Goal: Use online tool/utility: Utilize a website feature to perform a specific function

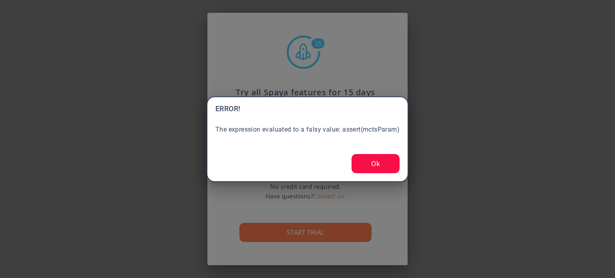
click at [382, 161] on button "Ok" at bounding box center [375, 163] width 48 height 19
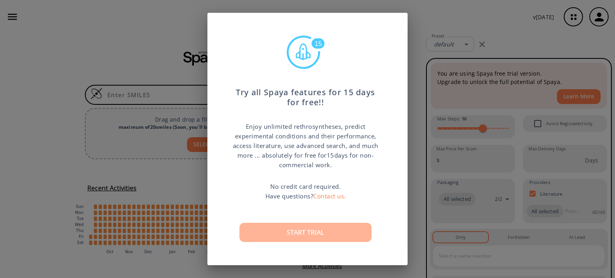
click at [307, 230] on button "Start trial" at bounding box center [305, 232] width 132 height 19
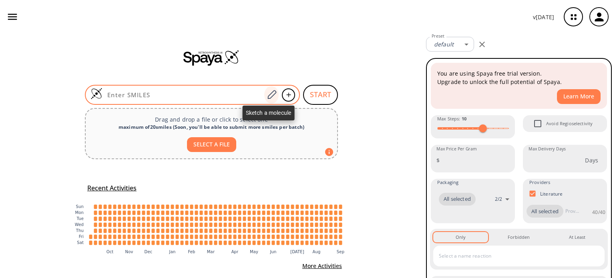
click at [269, 95] on icon at bounding box center [271, 95] width 11 height 10
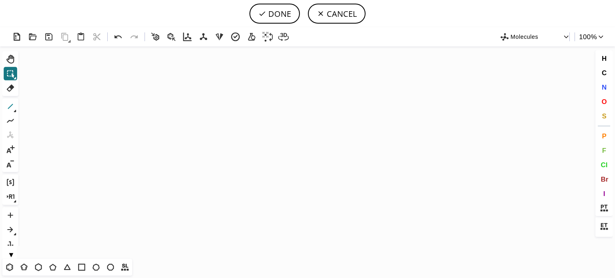
click at [13, 106] on icon at bounding box center [10, 106] width 10 height 10
drag, startPoint x: 126, startPoint y: 146, endPoint x: 139, endPoint y: 156, distance: 16.3
click at [128, 146] on icon "Created with [PERSON_NAME] 2.3.0" at bounding box center [308, 152] width 572 height 213
drag, startPoint x: 599, startPoint y: 102, endPoint x: 527, endPoint y: 97, distance: 72.2
click at [599, 102] on button "O" at bounding box center [604, 102] width 14 height 14
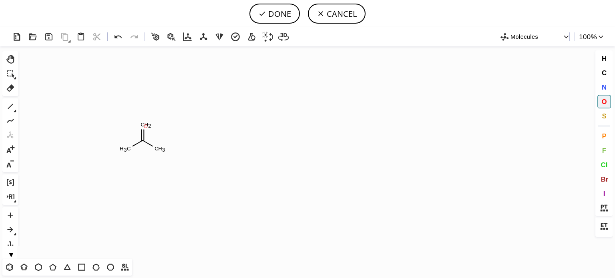
click at [146, 126] on tspan "O" at bounding box center [146, 126] width 4 height 6
click at [604, 86] on span "N" at bounding box center [603, 87] width 5 height 8
drag, startPoint x: 158, startPoint y: 151, endPoint x: 207, endPoint y: 161, distance: 49.1
click at [159, 151] on tspan "N" at bounding box center [158, 151] width 4 height 6
drag, startPoint x: 7, startPoint y: 108, endPoint x: 22, endPoint y: 110, distance: 15.3
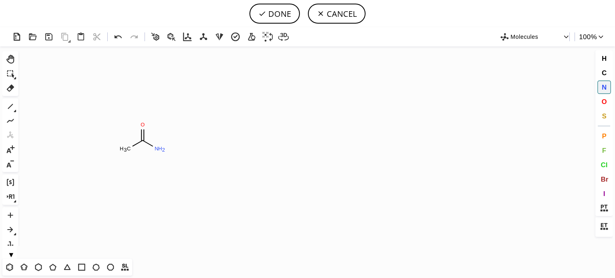
click at [14, 108] on icon at bounding box center [10, 106] width 10 height 10
drag, startPoint x: 160, startPoint y: 150, endPoint x: 183, endPoint y: 180, distance: 37.1
click at [147, 175] on icon "Created with [PERSON_NAME] 2.3.0 C H 3 N H C H 3 C H 3 O N" at bounding box center [308, 152] width 572 height 213
click at [600, 103] on button "O" at bounding box center [604, 102] width 14 height 14
click at [131, 165] on tspan "O" at bounding box center [131, 166] width 4 height 6
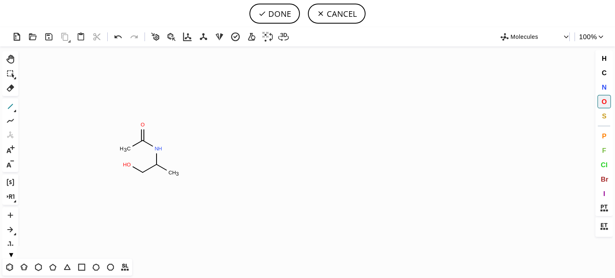
click at [8, 109] on icon at bounding box center [10, 106] width 10 height 10
click at [603, 100] on span "O" at bounding box center [603, 102] width 5 height 8
click at [188, 167] on tspan "O" at bounding box center [188, 167] width 4 height 6
click at [171, 189] on tspan "O" at bounding box center [171, 189] width 4 height 6
click at [12, 106] on icon at bounding box center [10, 106] width 10 height 10
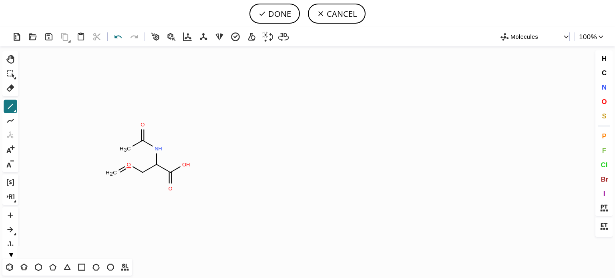
click at [119, 37] on icon at bounding box center [118, 37] width 12 height 12
click at [118, 36] on icon at bounding box center [118, 37] width 12 height 12
click at [10, 104] on icon at bounding box center [10, 106] width 10 height 10
drag, startPoint x: 126, startPoint y: 167, endPoint x: 125, endPoint y: 171, distance: 4.3
click at [604, 98] on span "O" at bounding box center [603, 102] width 5 height 8
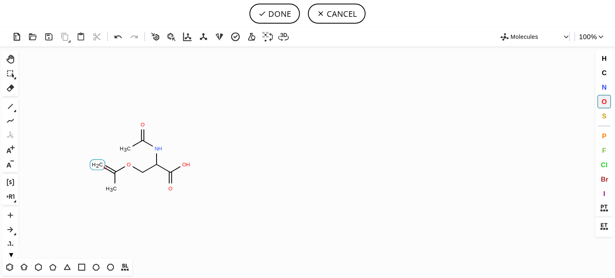
click at [105, 167] on tspan "O" at bounding box center [105, 168] width 4 height 6
click at [98, 168] on tspan "O" at bounding box center [98, 168] width 4 height 6
click at [282, 14] on button "DONE" at bounding box center [274, 14] width 50 height 20
type input "CC(=O)NC(COC(C)=O)C(O)=O"
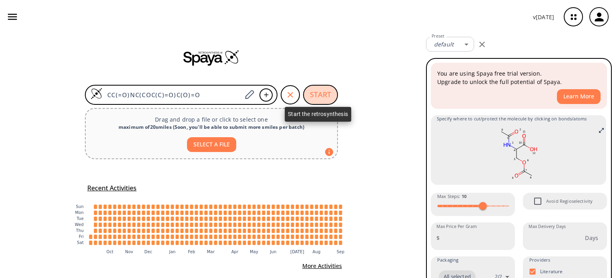
click at [319, 91] on button "START" at bounding box center [320, 95] width 35 height 20
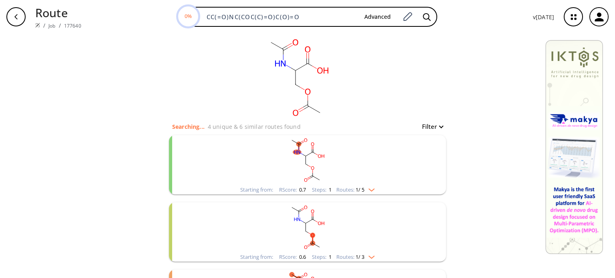
click at [376, 187] on div "Starting from: RScore : 0.7 Steps : 1 Routes: 1 / 5" at bounding box center [307, 189] width 146 height 9
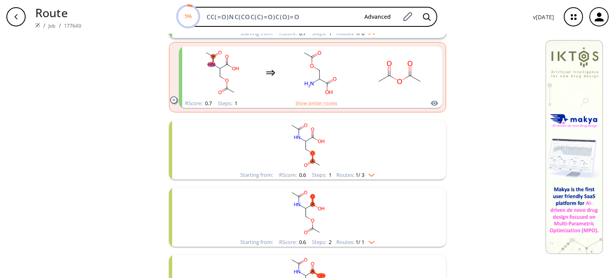
scroll to position [160, 0]
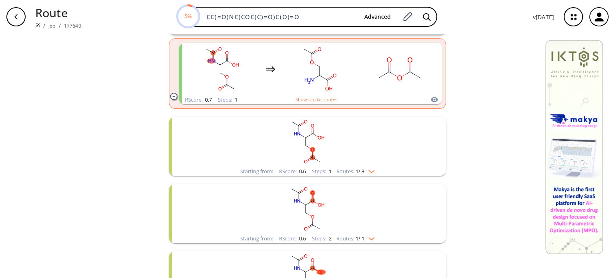
click at [377, 171] on div "Starting from: RScore : 0.6 Steps : 1 Routes: 1 / 3" at bounding box center [307, 171] width 146 height 9
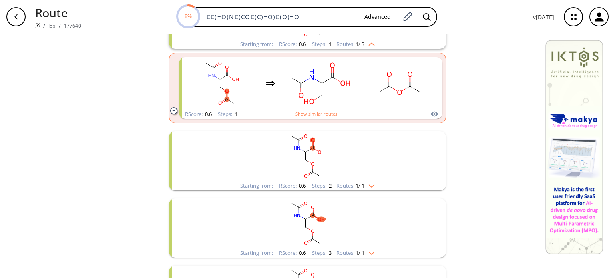
scroll to position [440, 0]
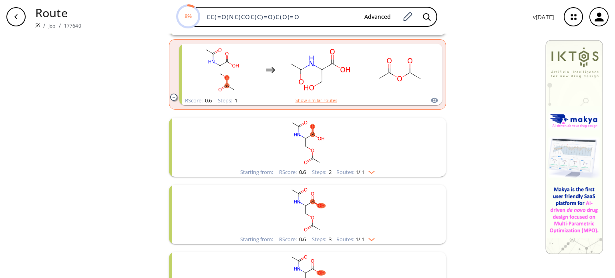
click at [370, 174] on div "Routes: 1 / 1" at bounding box center [355, 172] width 38 height 5
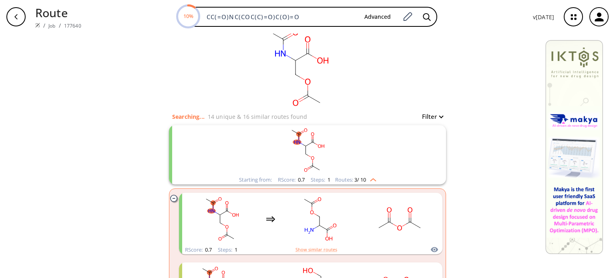
scroll to position [0, 0]
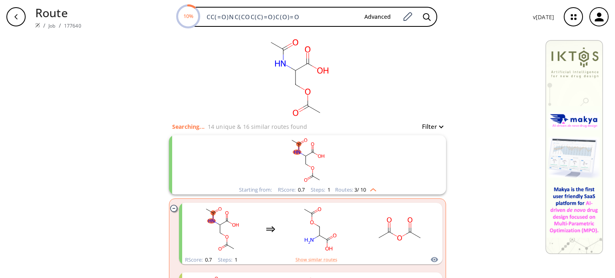
click at [369, 190] on img "clusters" at bounding box center [371, 188] width 10 height 6
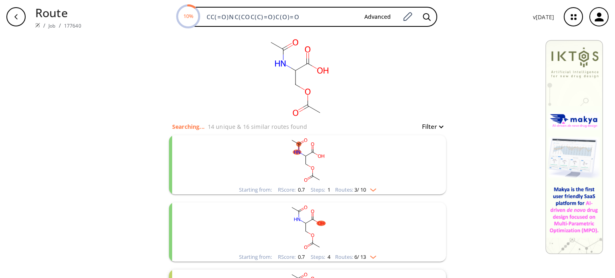
click at [369, 190] on img "clusters" at bounding box center [371, 188] width 10 height 6
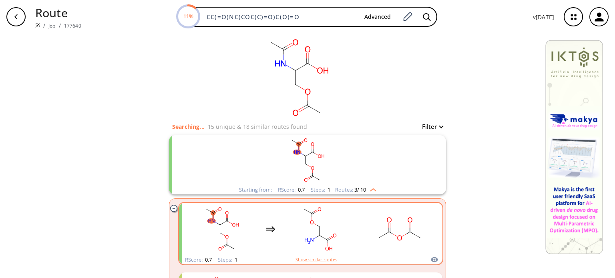
click at [337, 229] on rect "clusters" at bounding box center [319, 229] width 72 height 50
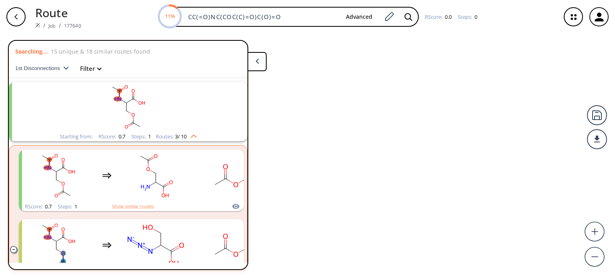
scroll to position [18, 0]
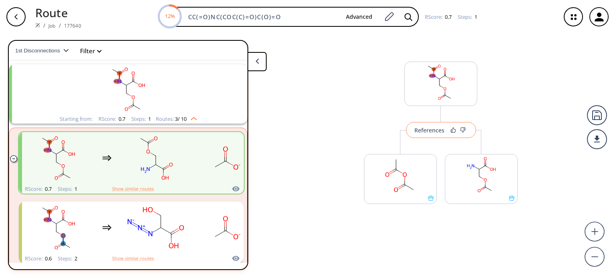
click at [425, 131] on div "References" at bounding box center [429, 130] width 30 height 5
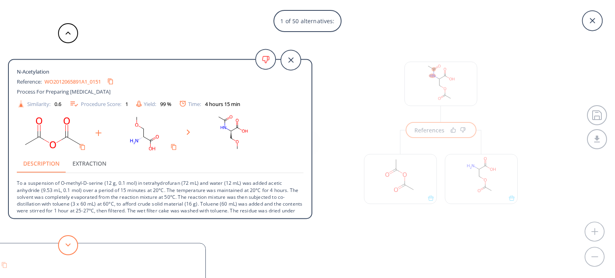
click at [70, 248] on button at bounding box center [68, 245] width 20 height 20
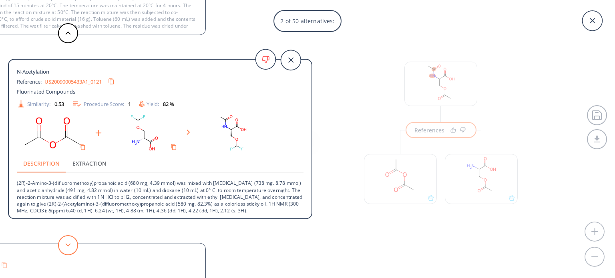
click at [65, 244] on icon at bounding box center [68, 245] width 6 height 4
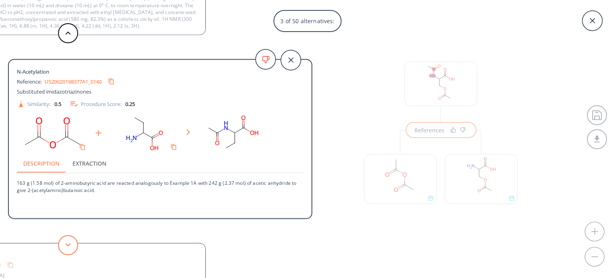
click at [66, 242] on button at bounding box center [68, 245] width 20 height 20
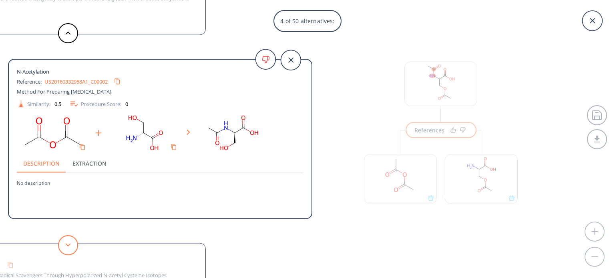
click at [66, 242] on button at bounding box center [68, 245] width 20 height 20
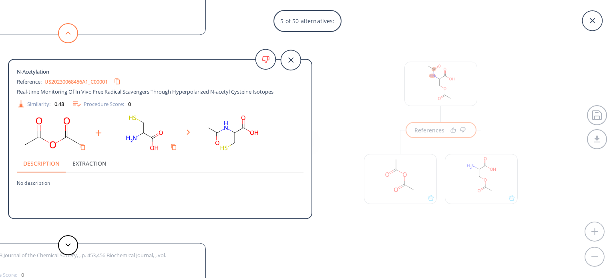
click at [67, 32] on polygon at bounding box center [68, 33] width 5 height 3
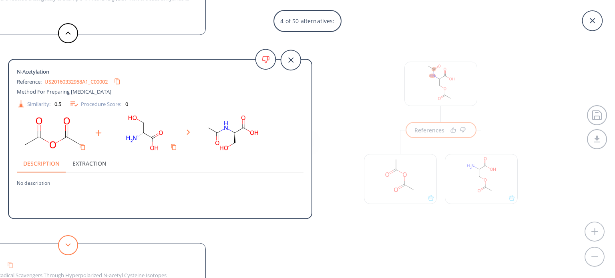
click at [72, 249] on button at bounding box center [68, 245] width 20 height 20
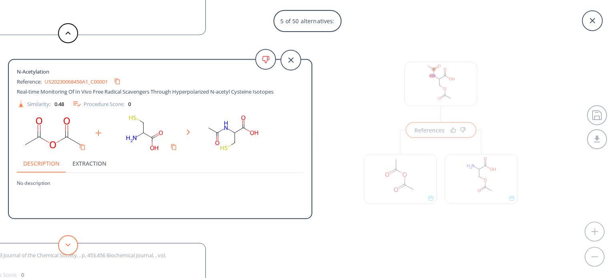
click at [72, 249] on button at bounding box center [68, 245] width 20 height 20
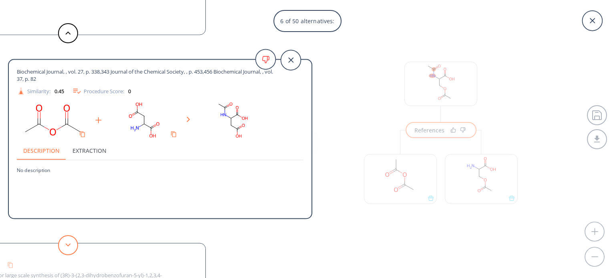
click at [72, 249] on button at bounding box center [68, 245] width 20 height 20
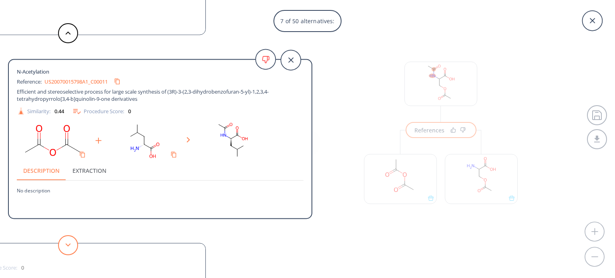
click at [72, 249] on button at bounding box center [68, 245] width 20 height 20
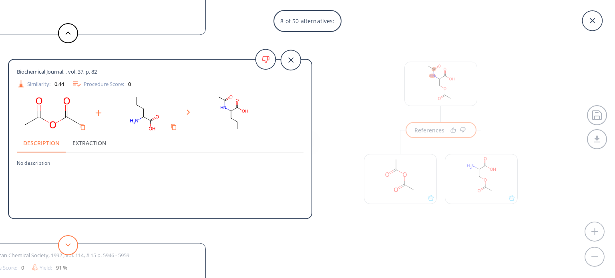
click at [75, 247] on button at bounding box center [68, 245] width 20 height 20
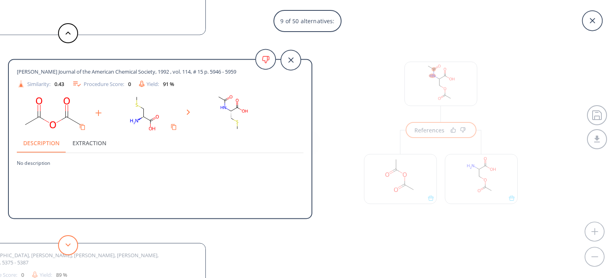
click at [69, 247] on icon at bounding box center [68, 245] width 6 height 4
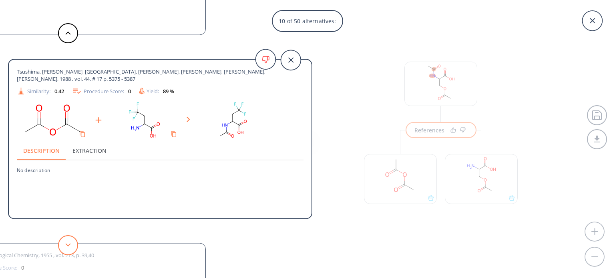
click at [67, 245] on polygon at bounding box center [68, 244] width 5 height 3
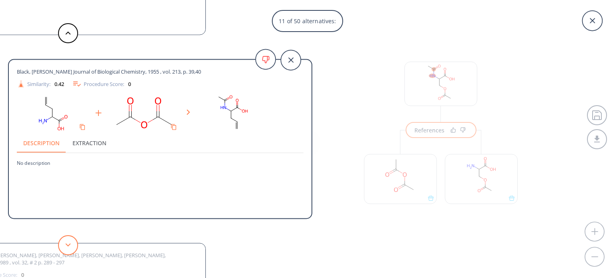
click at [67, 245] on polygon at bounding box center [68, 244] width 5 height 3
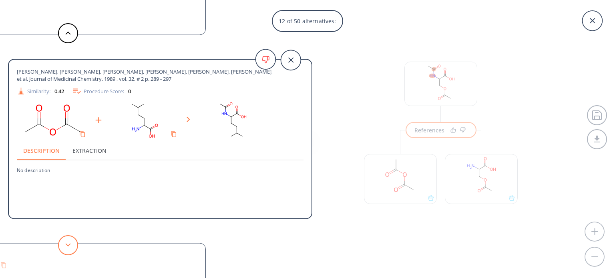
click at [67, 245] on polygon at bounding box center [68, 244] width 5 height 3
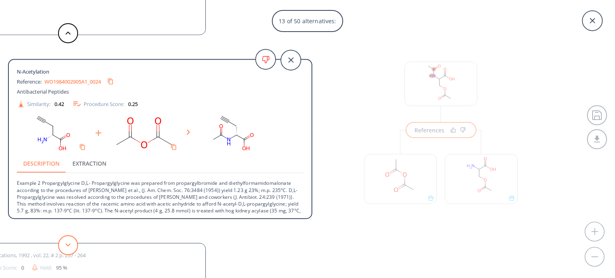
click at [67, 245] on polygon at bounding box center [68, 244] width 5 height 3
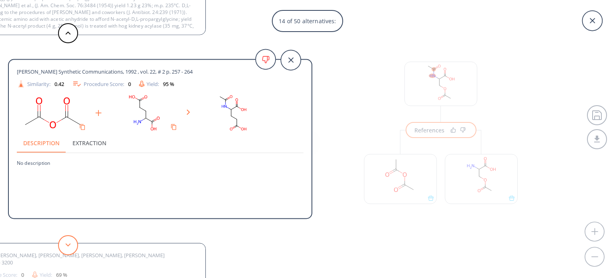
click at [67, 245] on polygon at bounding box center [68, 244] width 5 height 3
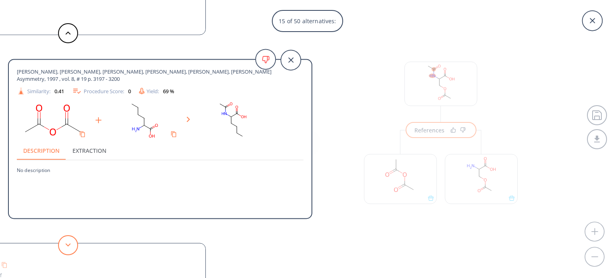
click at [66, 241] on button at bounding box center [68, 245] width 20 height 20
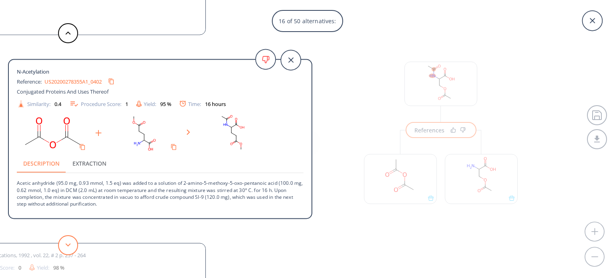
click at [66, 241] on button at bounding box center [68, 245] width 20 height 20
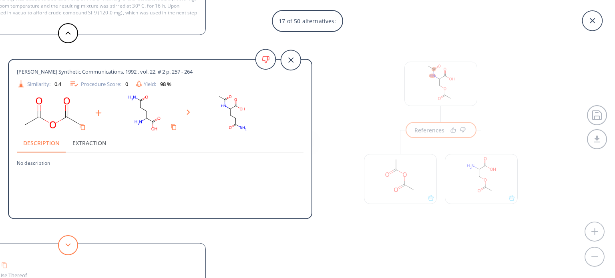
click at [66, 241] on button at bounding box center [68, 245] width 20 height 20
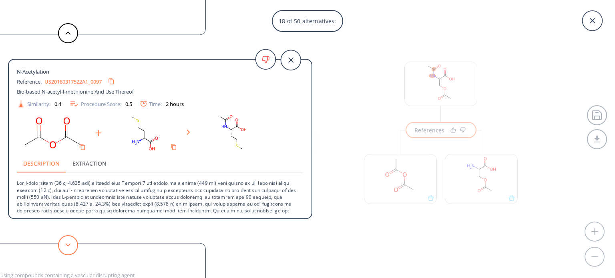
click at [66, 241] on button at bounding box center [68, 245] width 20 height 20
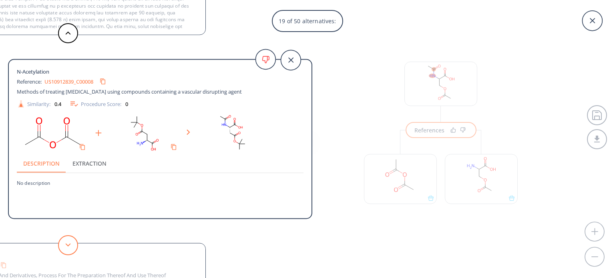
click at [66, 241] on button at bounding box center [68, 245] width 20 height 20
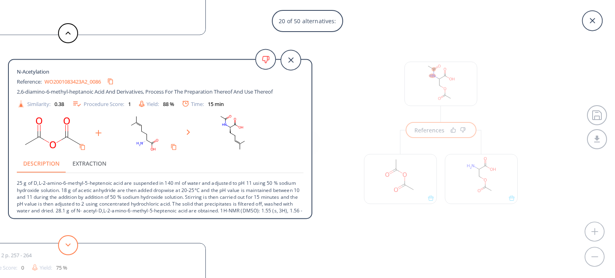
click at [66, 241] on button at bounding box center [68, 245] width 20 height 20
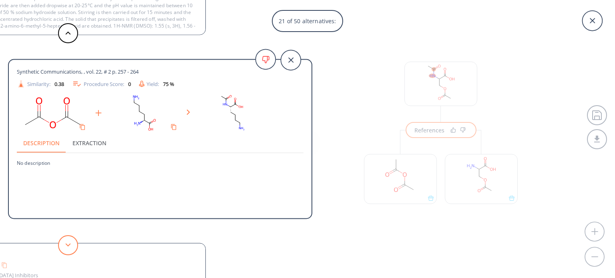
click at [66, 241] on button at bounding box center [68, 245] width 20 height 20
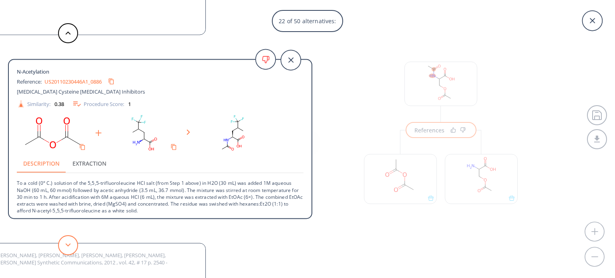
click at [66, 241] on button at bounding box center [68, 245] width 20 height 20
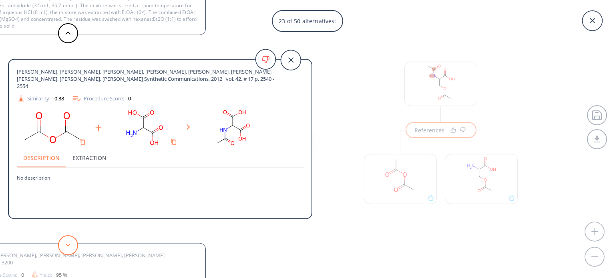
click at [66, 241] on button at bounding box center [68, 245] width 20 height 20
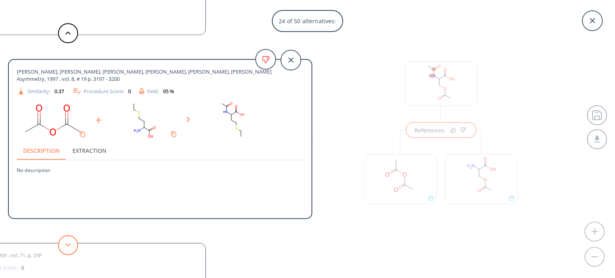
click at [66, 241] on button at bounding box center [68, 245] width 20 height 20
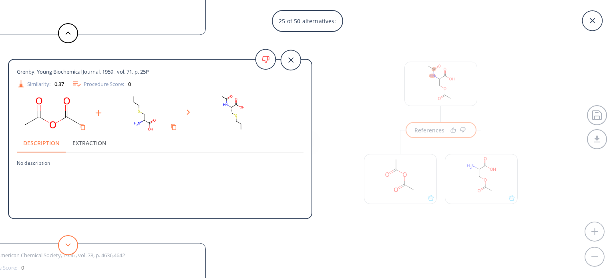
click at [66, 241] on button at bounding box center [68, 245] width 20 height 20
click at [596, 24] on icon at bounding box center [592, 21] width 20 height 20
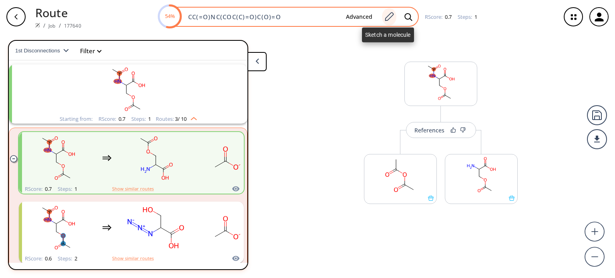
click at [390, 16] on icon at bounding box center [388, 17] width 11 height 10
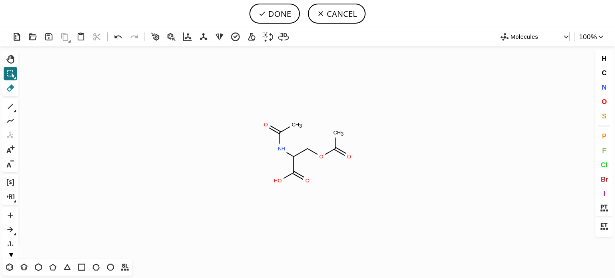
click at [10, 89] on icon at bounding box center [10, 88] width 10 height 10
drag, startPoint x: 280, startPoint y: 133, endPoint x: 225, endPoint y: 144, distance: 56.0
click at [280, 133] on icon "Created with [PERSON_NAME] 2.3.0 C H 3 O N H O C H 3 O O H O" at bounding box center [308, 152] width 572 height 213
click at [261, 126] on tspan "2" at bounding box center [262, 126] width 3 height 6
click at [298, 129] on rect at bounding box center [297, 125] width 14 height 10
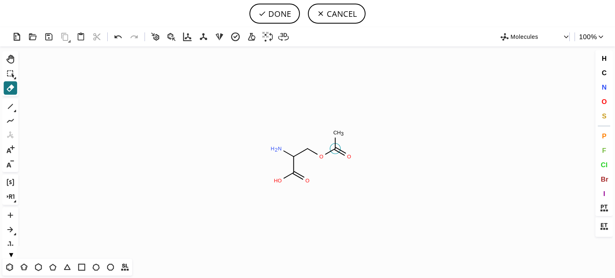
click at [335, 153] on circle at bounding box center [335, 149] width 10 height 10
drag, startPoint x: 333, startPoint y: 134, endPoint x: 333, endPoint y: 138, distance: 4.4
click at [333, 135] on tspan "C" at bounding box center [335, 133] width 4 height 6
click at [348, 156] on tspan "O" at bounding box center [349, 157] width 4 height 6
click at [281, 17] on button "DONE" at bounding box center [274, 14] width 50 height 20
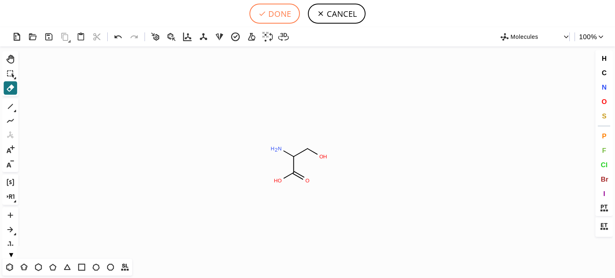
type input "NC(C(=O)O)CO"
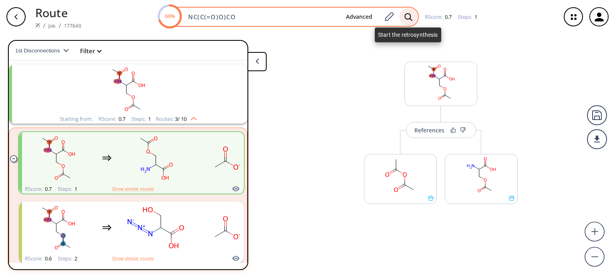
click at [411, 17] on icon at bounding box center [408, 17] width 8 height 8
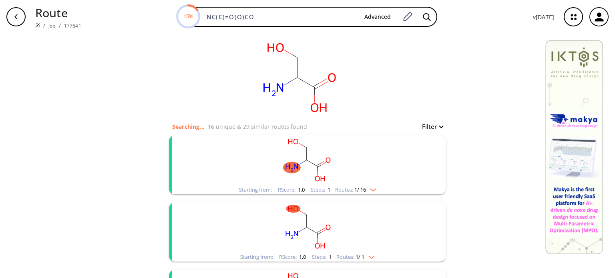
click at [374, 189] on img "clusters" at bounding box center [371, 188] width 10 height 6
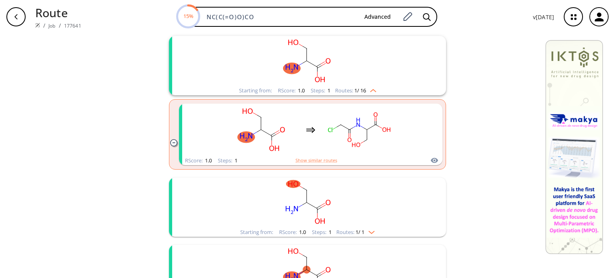
scroll to position [160, 0]
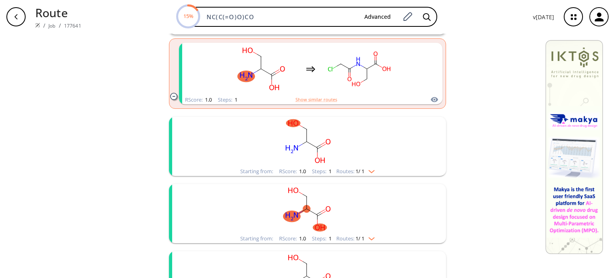
click at [370, 169] on img "clusters" at bounding box center [369, 170] width 10 height 6
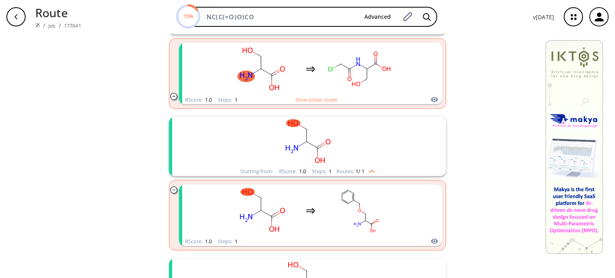
click at [343, 152] on rect "clusters" at bounding box center [307, 142] width 208 height 50
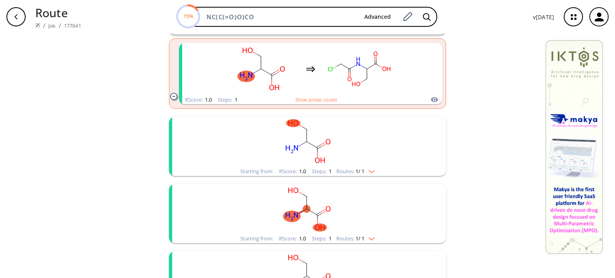
click at [371, 240] on img "clusters" at bounding box center [369, 237] width 10 height 6
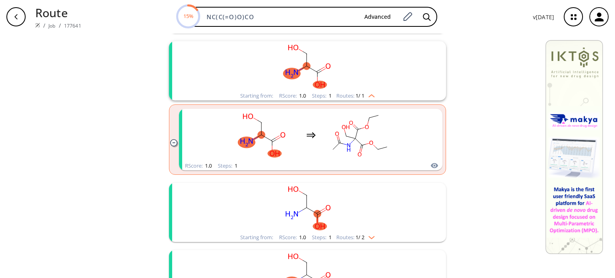
scroll to position [320, 0]
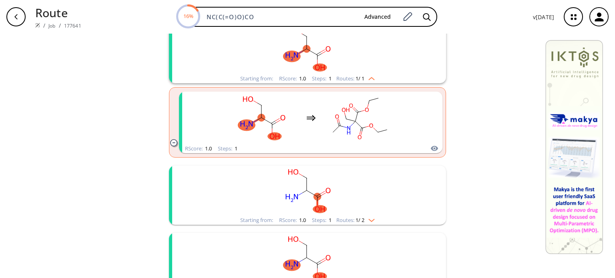
click at [373, 223] on div "Starting from: RScore : 1.0 Steps : 1 Routes: 1 / 2" at bounding box center [307, 220] width 146 height 9
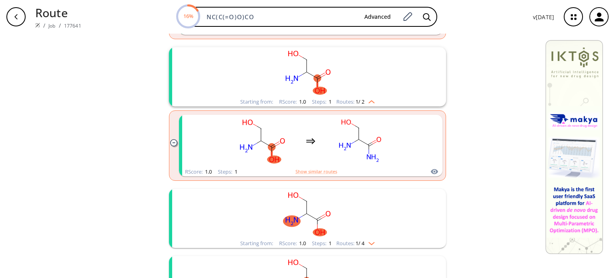
scroll to position [440, 0]
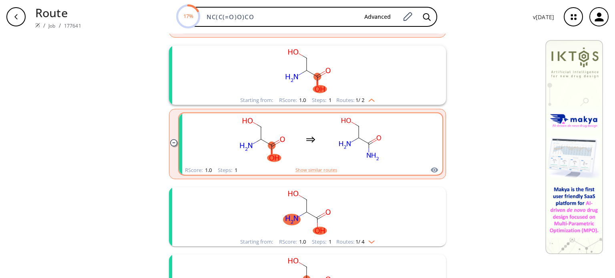
click at [301, 147] on div "clusters" at bounding box center [311, 139] width 170 height 52
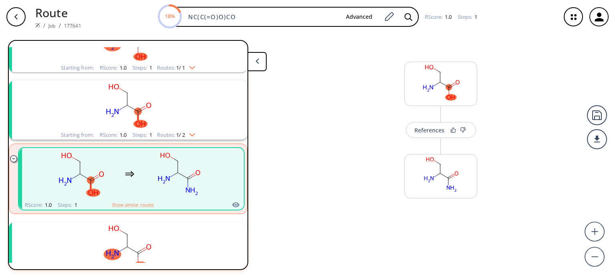
scroll to position [219, 0]
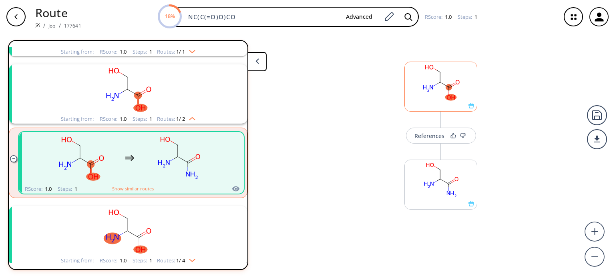
click at [449, 88] on icon at bounding box center [449, 89] width 0 height 4
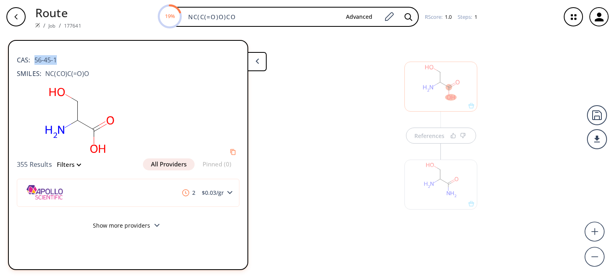
drag, startPoint x: 66, startPoint y: 62, endPoint x: 36, endPoint y: 60, distance: 30.5
click at [36, 60] on div "CAS: 56-45-1" at bounding box center [128, 56] width 223 height 18
copy span "56-45-1"
